Goal: Transaction & Acquisition: Purchase product/service

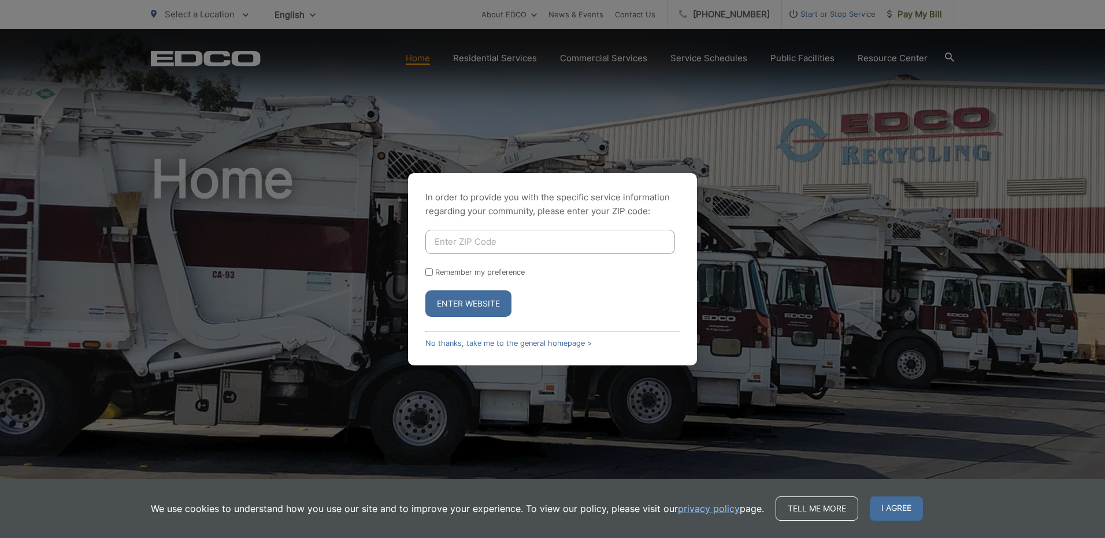
click at [425, 62] on div "In order to provide you with the specific service information regarding your co…" at bounding box center [552, 269] width 1105 height 538
click at [442, 242] on input "Enter ZIP Code" at bounding box center [550, 242] width 250 height 24
type input "92019"
click at [813, 157] on div "In order to provide you with the specific service information regarding your co…" at bounding box center [552, 269] width 1105 height 538
click at [530, 341] on link "No thanks, take me to the general homepage >" at bounding box center [508, 343] width 166 height 9
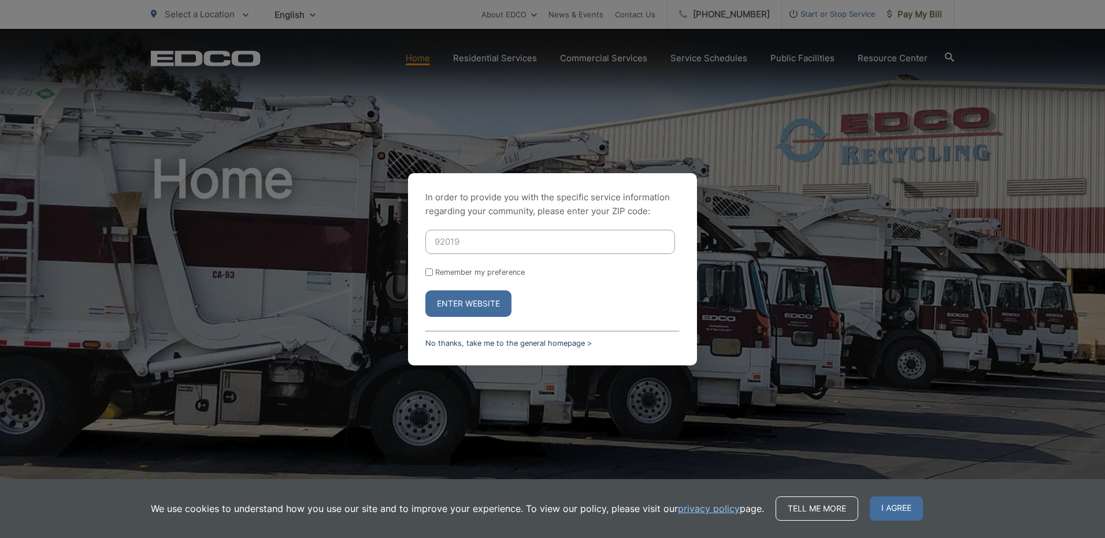
click at [530, 341] on link "No thanks, take me to the general homepage >" at bounding box center [508, 343] width 166 height 9
click at [485, 57] on div "In order to provide you with the specific service information regarding your co…" at bounding box center [552, 269] width 1105 height 538
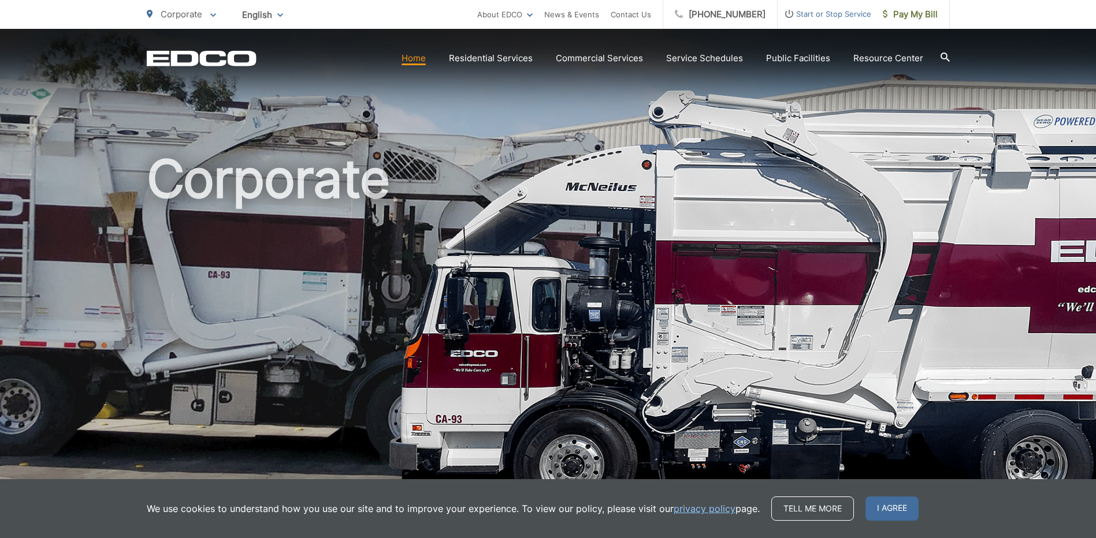
click at [422, 62] on link "Home" at bounding box center [414, 58] width 24 height 14
click at [924, 19] on span "Pay My Bill" at bounding box center [910, 15] width 55 height 14
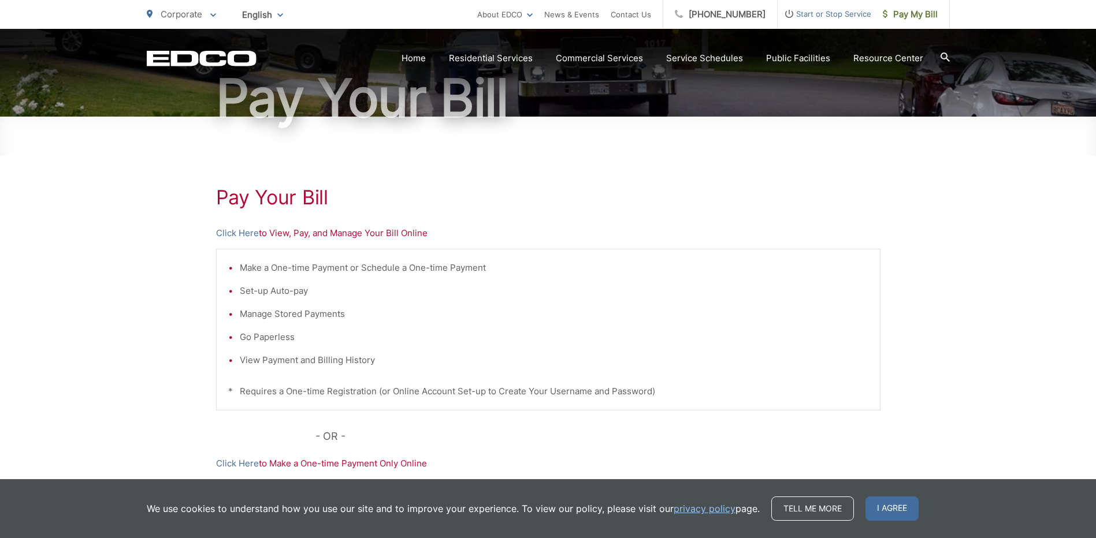
scroll to position [116, 0]
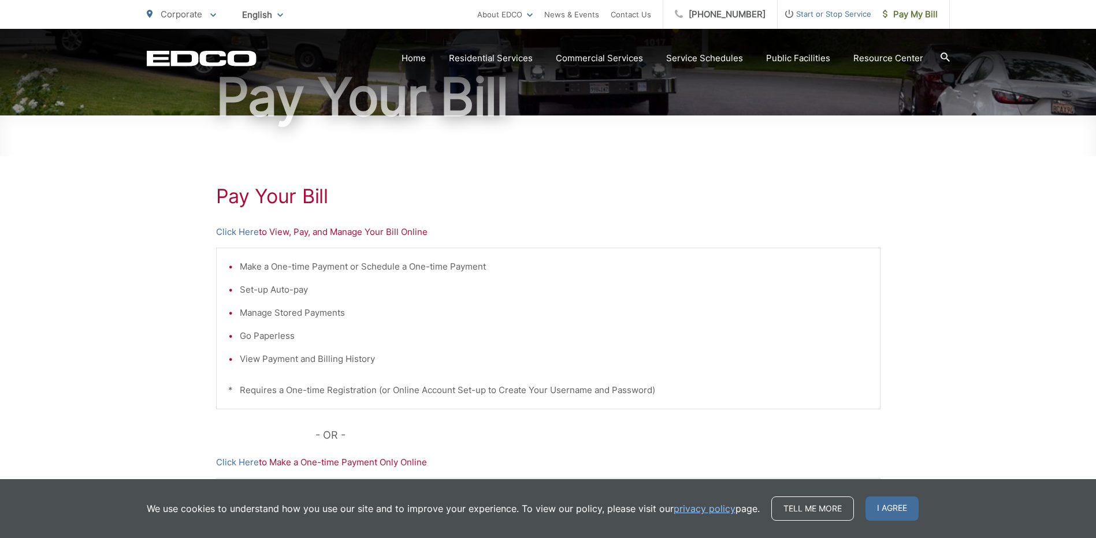
click at [258, 269] on li "Make a One-time Payment or Schedule a One-time Payment" at bounding box center [554, 267] width 629 height 14
click at [239, 232] on link "Click Here" at bounding box center [237, 232] width 43 height 14
